Goal: Transaction & Acquisition: Download file/media

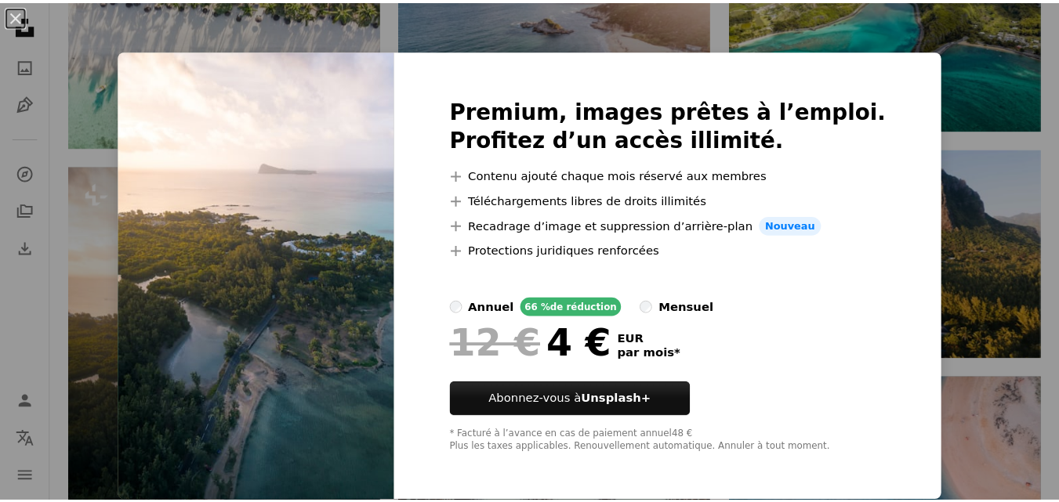
scroll to position [1358, 0]
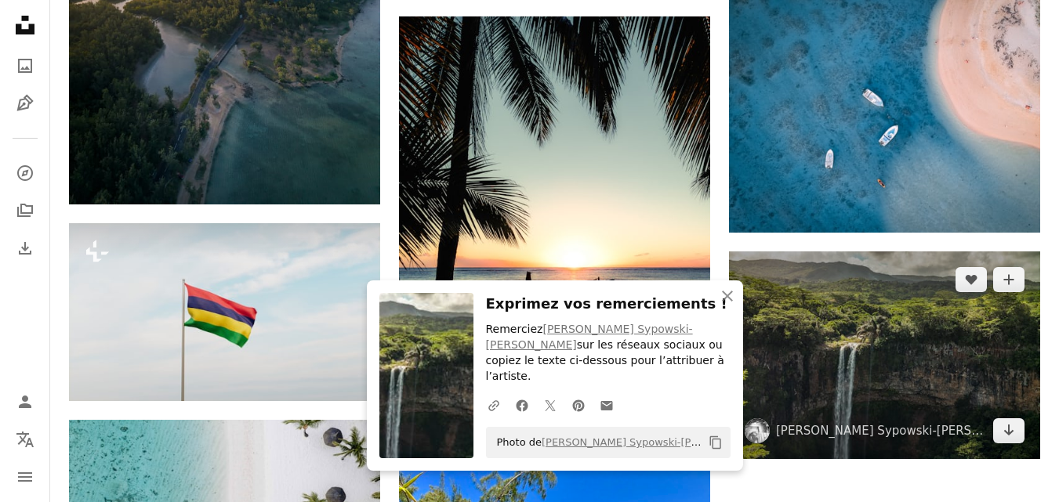
scroll to position [1726, 0]
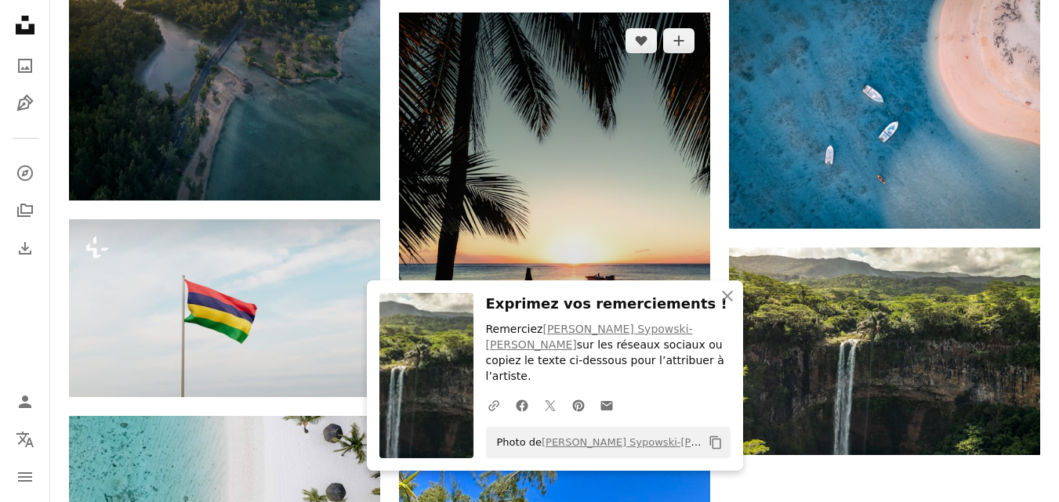
click at [676, 392] on icon "Télécharger" at bounding box center [679, 397] width 10 height 11
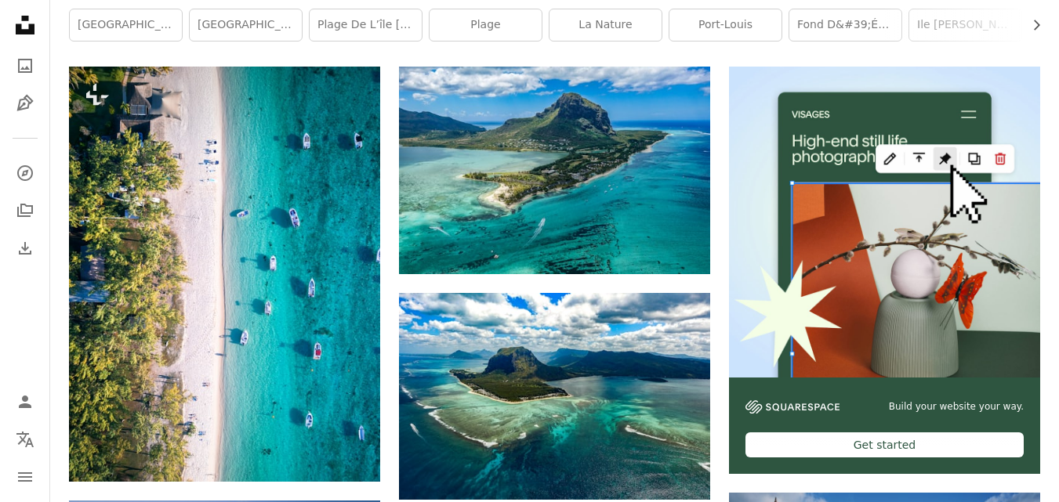
scroll to position [0, 0]
